Goal: Navigation & Orientation: Find specific page/section

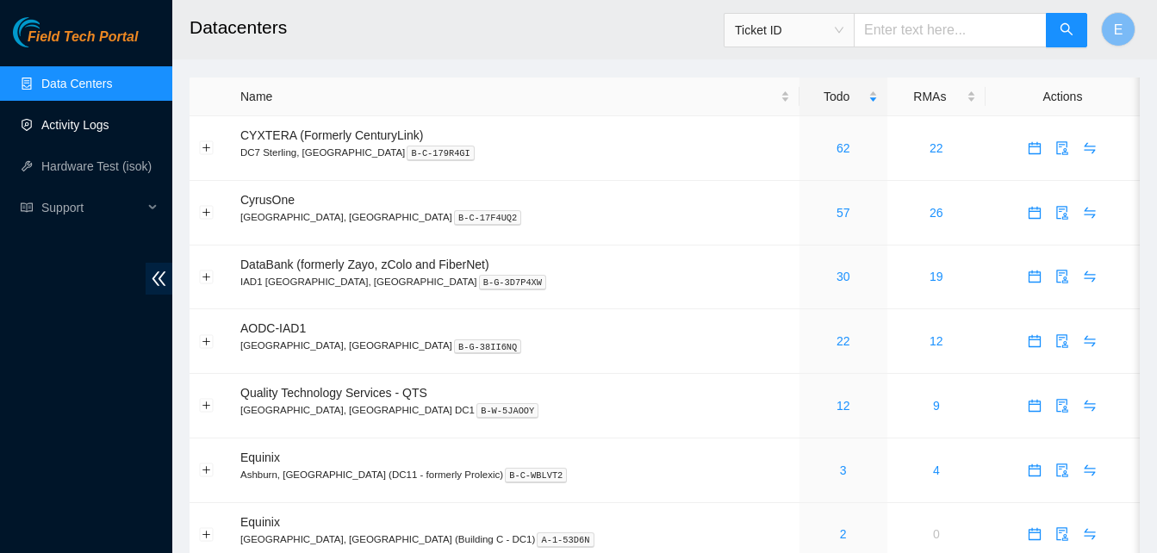
click at [73, 119] on link "Activity Logs" at bounding box center [75, 125] width 68 height 14
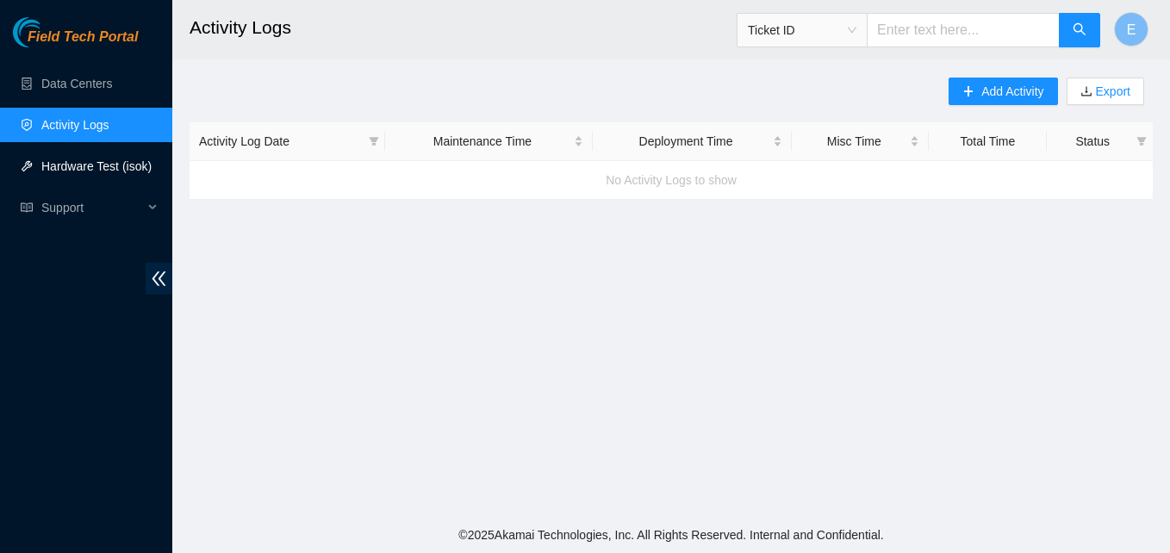
click at [74, 165] on link "Hardware Test (isok)" at bounding box center [96, 166] width 110 height 14
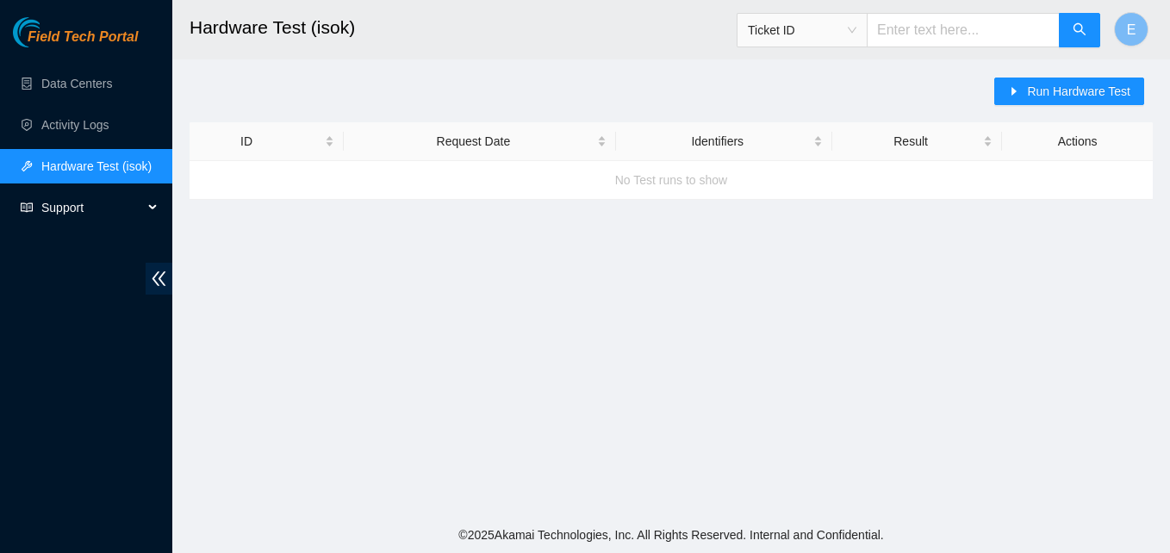
click at [72, 207] on span "Support" at bounding box center [92, 207] width 102 height 34
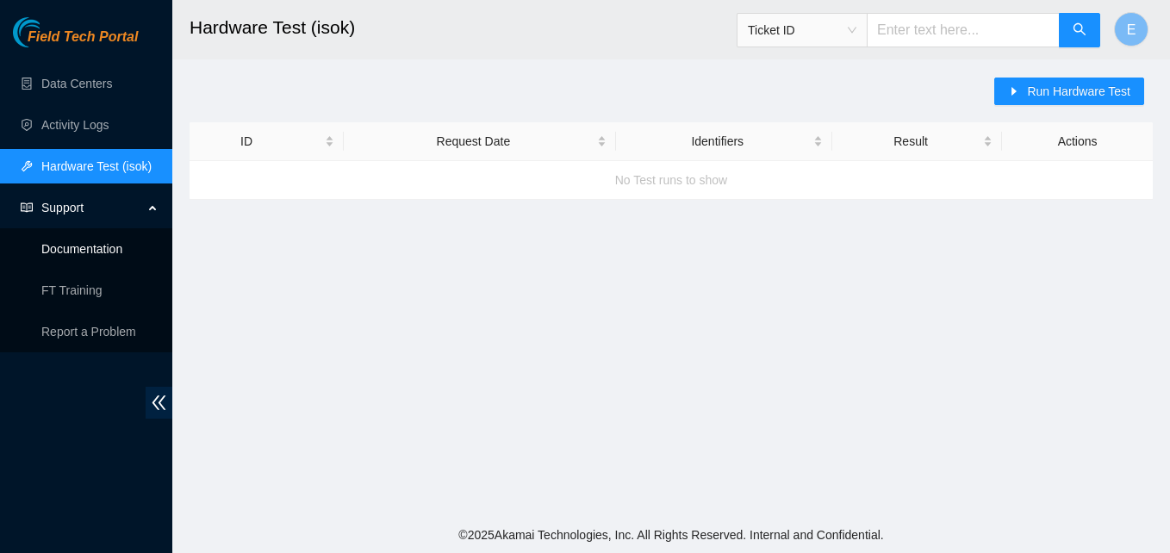
click at [76, 242] on link "Documentation" at bounding box center [81, 249] width 81 height 14
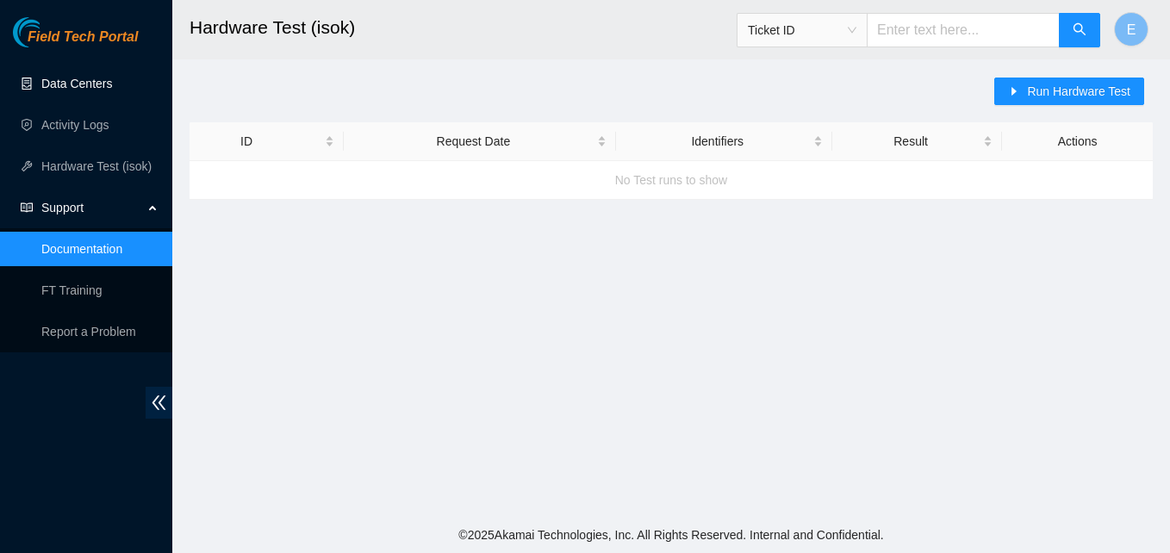
click at [51, 77] on link "Data Centers" at bounding box center [76, 84] width 71 height 14
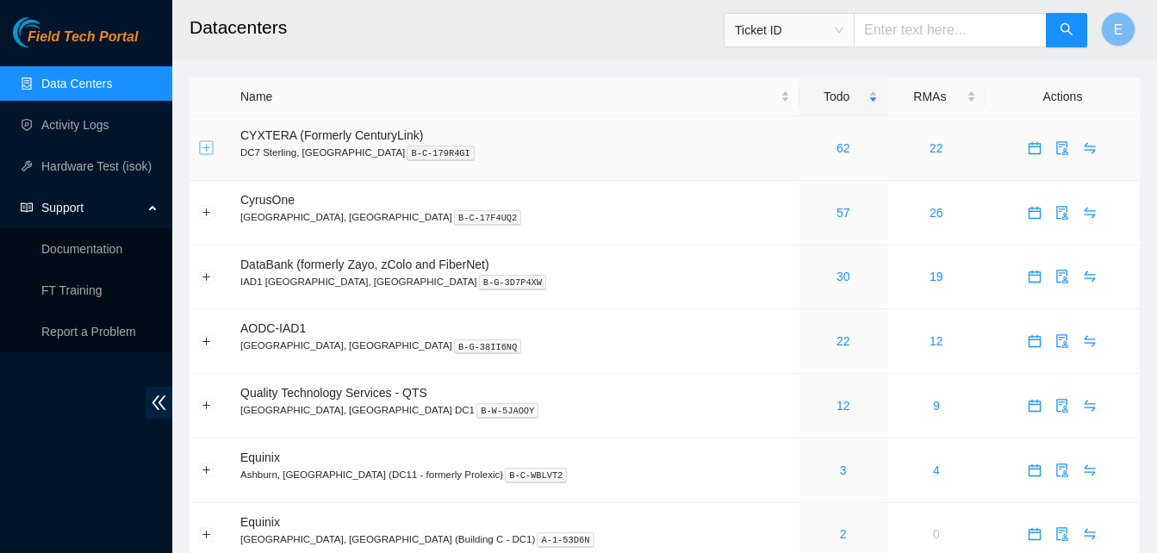
click at [204, 152] on button "Expand row" at bounding box center [207, 148] width 14 height 14
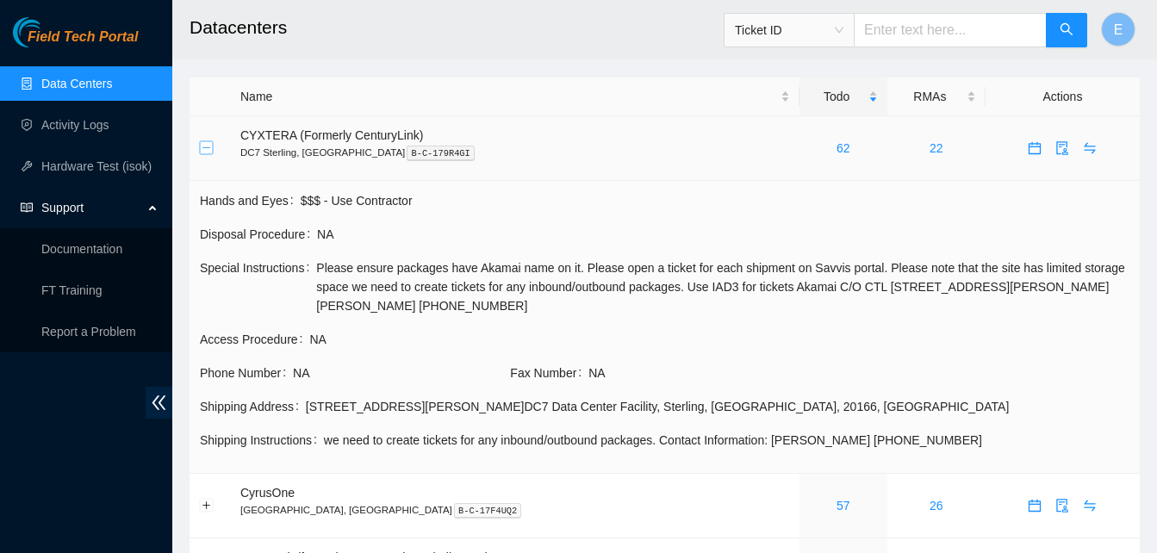
click at [204, 152] on button "Collapse row" at bounding box center [207, 148] width 14 height 14
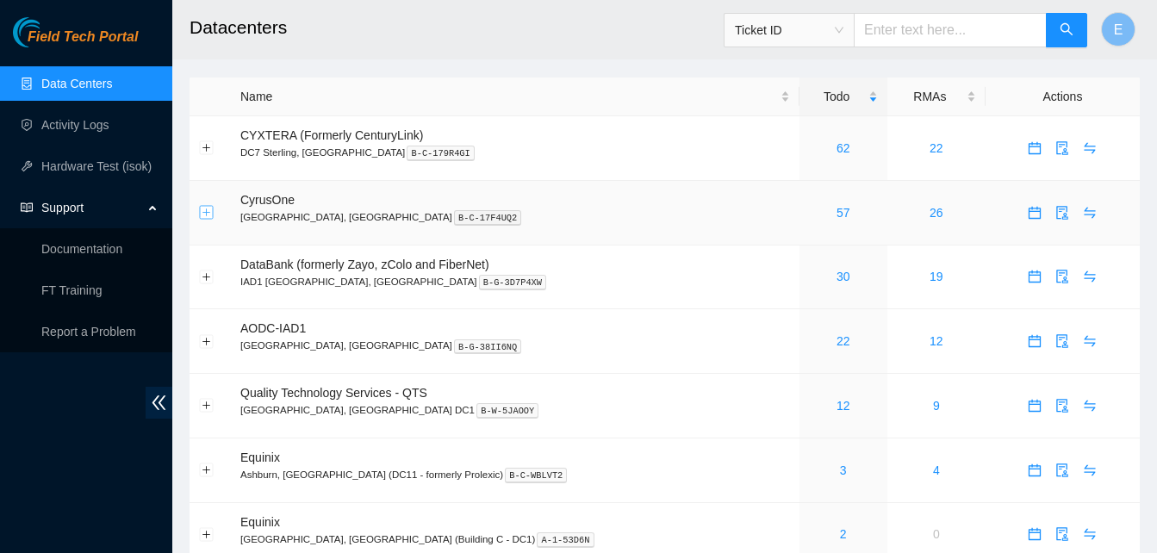
click at [206, 209] on button "Expand row" at bounding box center [207, 213] width 14 height 14
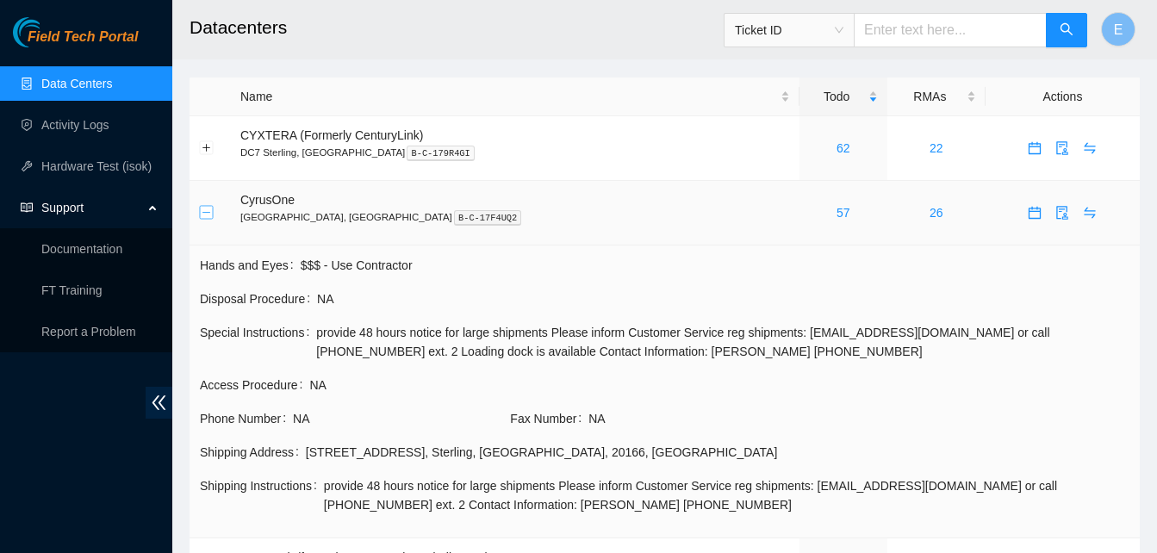
click at [206, 209] on button "Collapse row" at bounding box center [207, 213] width 14 height 14
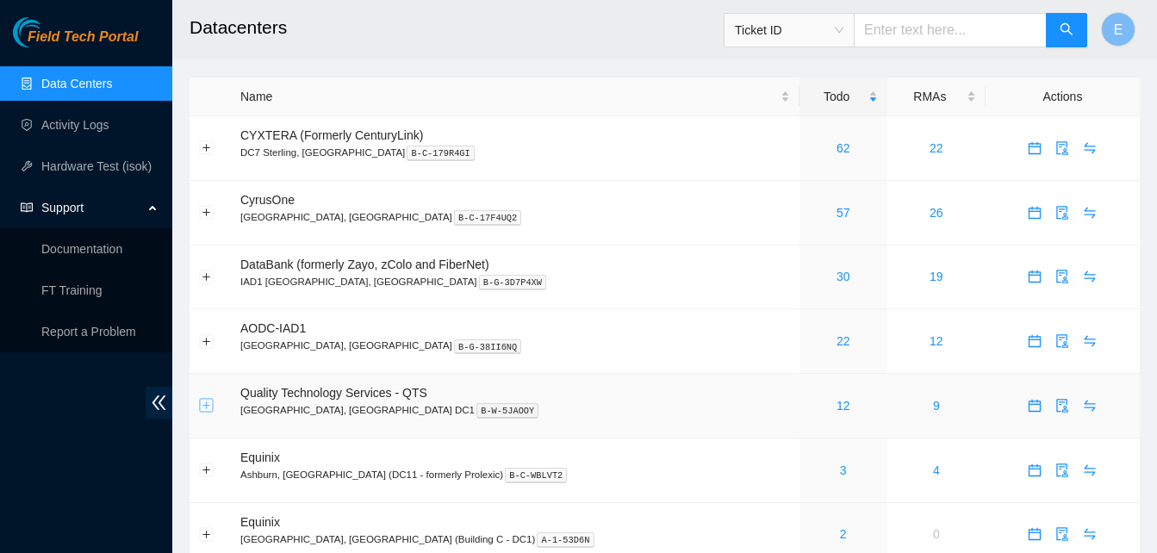
click at [207, 402] on button "Expand row" at bounding box center [207, 406] width 14 height 14
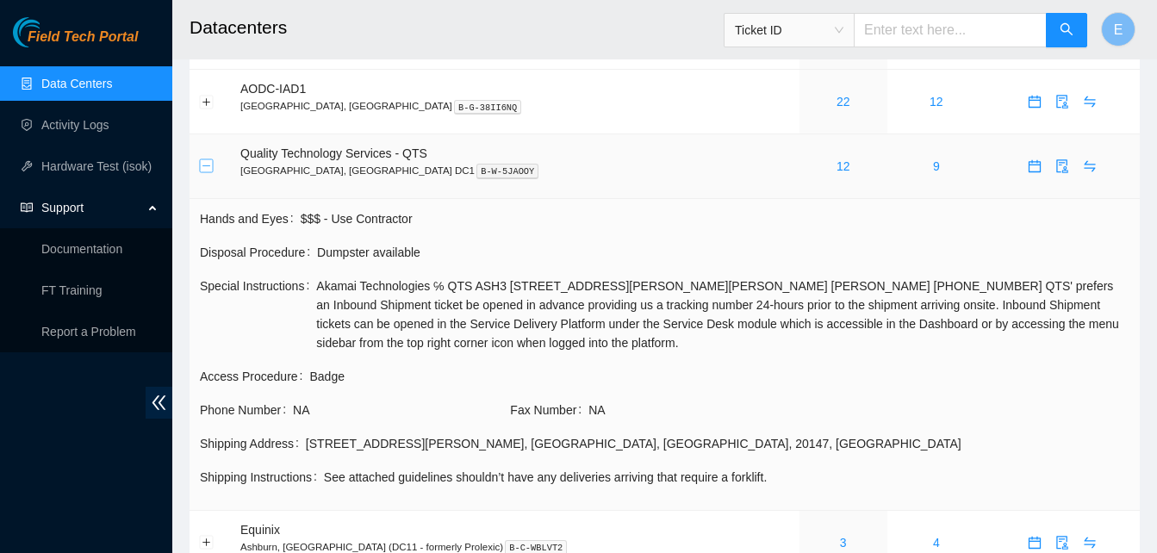
scroll to position [240, 0]
click at [209, 159] on button "Collapse row" at bounding box center [207, 166] width 14 height 14
